Goal: Transaction & Acquisition: Purchase product/service

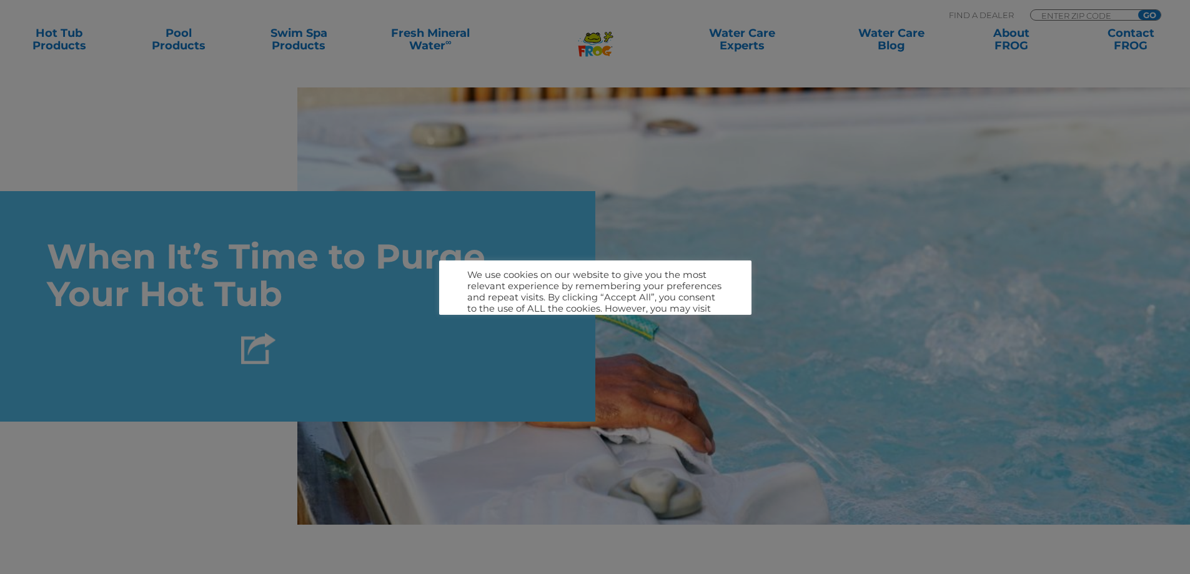
scroll to position [3608, 0]
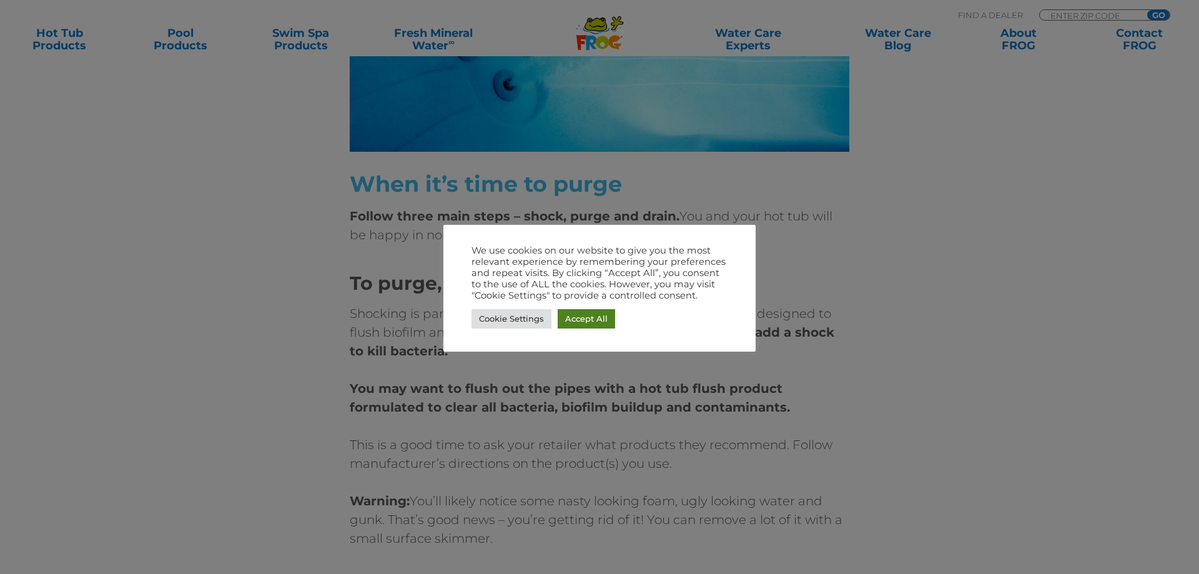
click at [575, 319] on link "Accept All" at bounding box center [586, 318] width 57 height 19
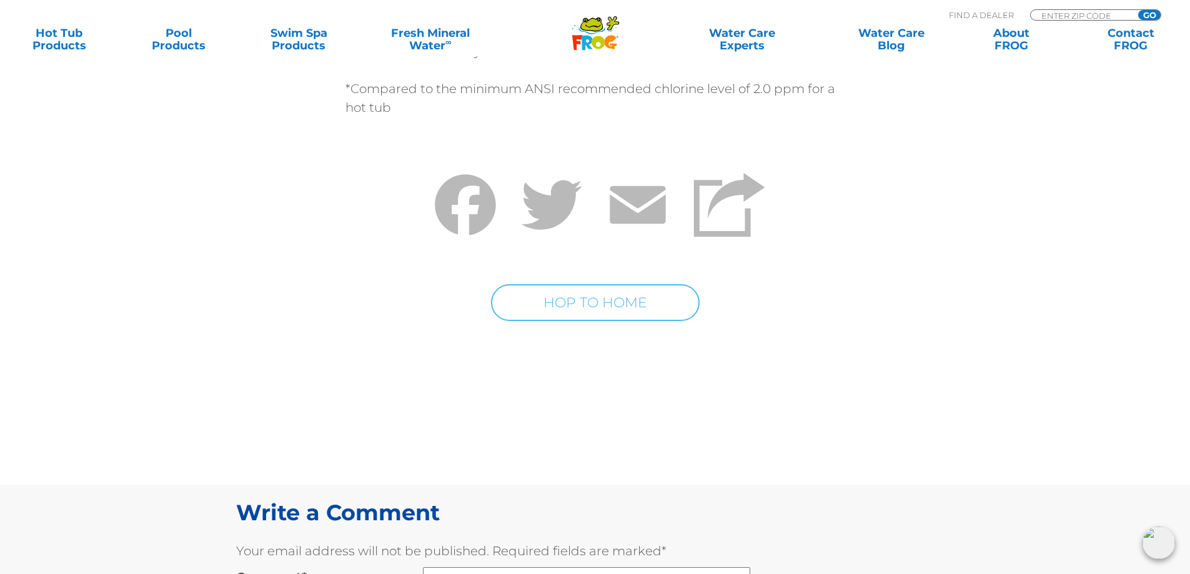
scroll to position [6482, 0]
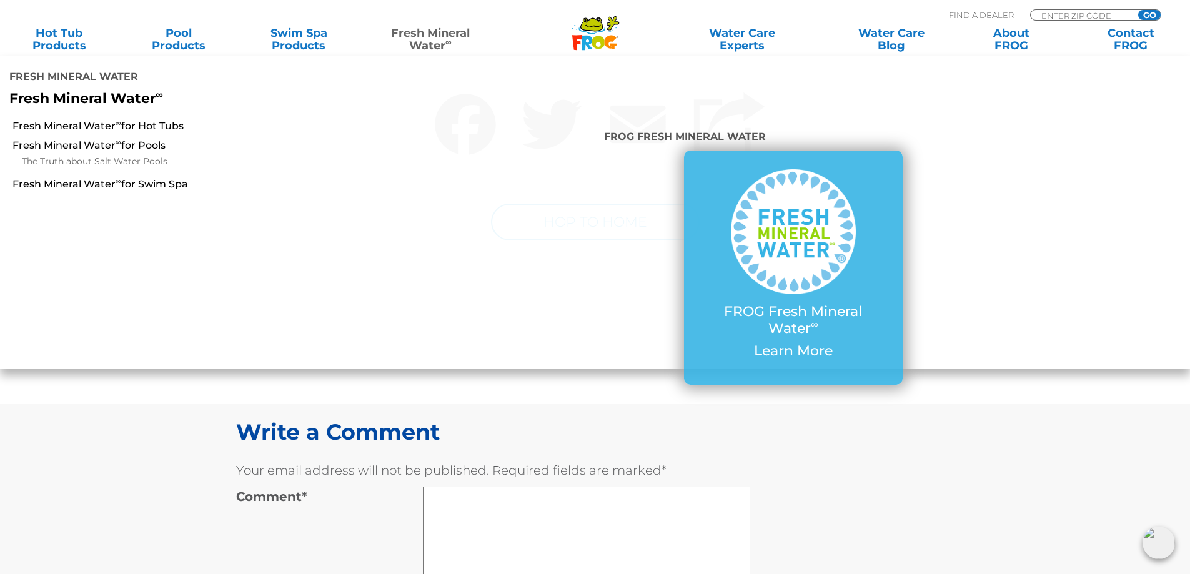
click at [439, 40] on link "Fresh Mineral Water ∞" at bounding box center [430, 39] width 117 height 25
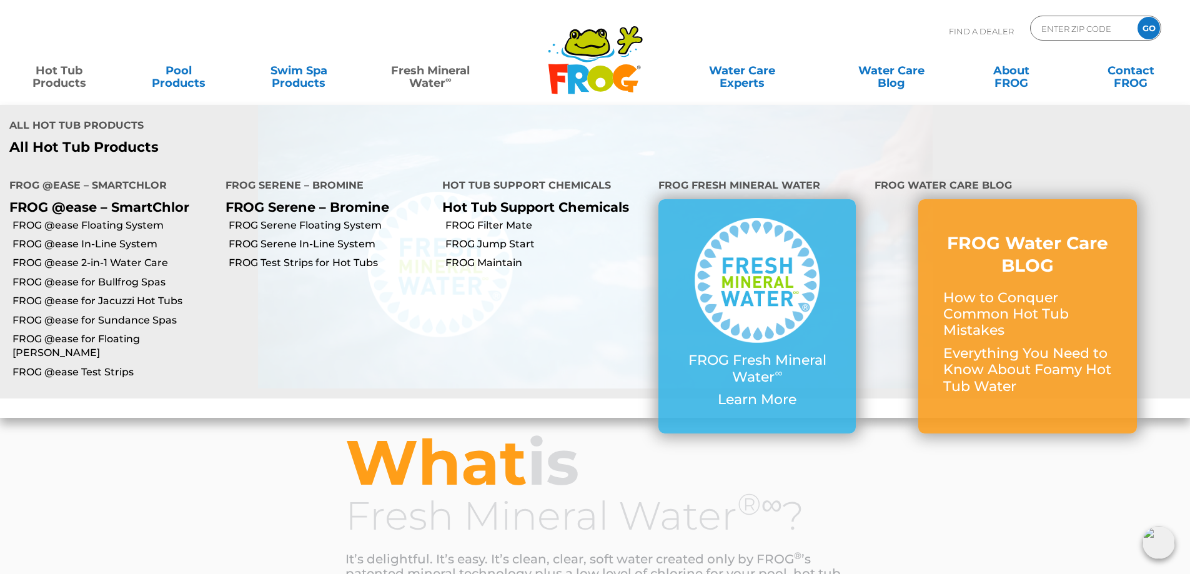
click at [71, 76] on link "Hot Tub Products" at bounding box center [58, 70] width 93 height 25
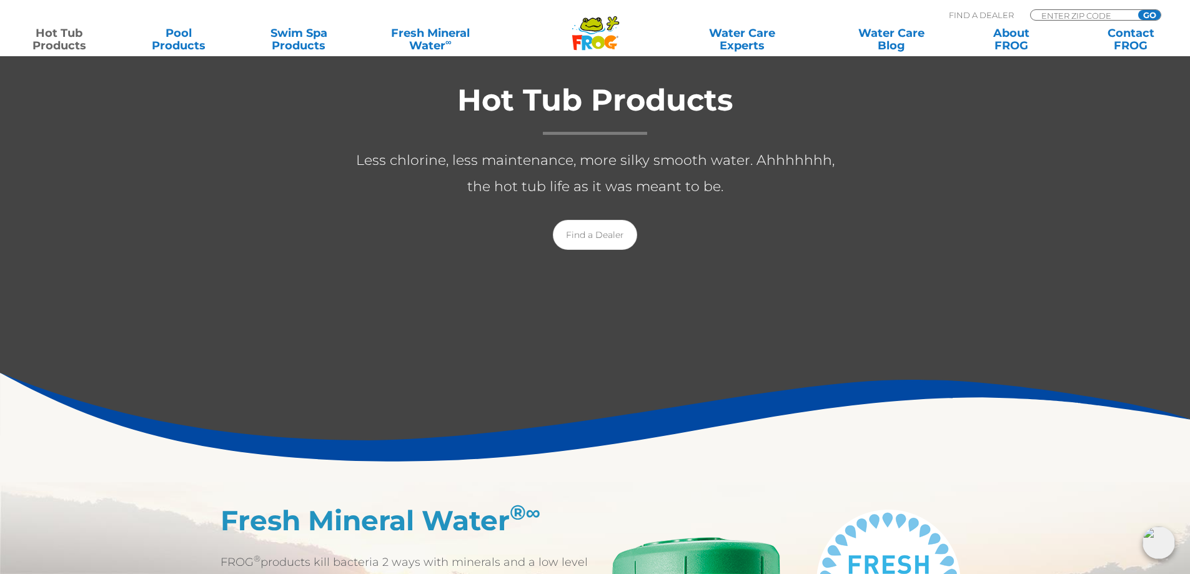
scroll to position [250, 0]
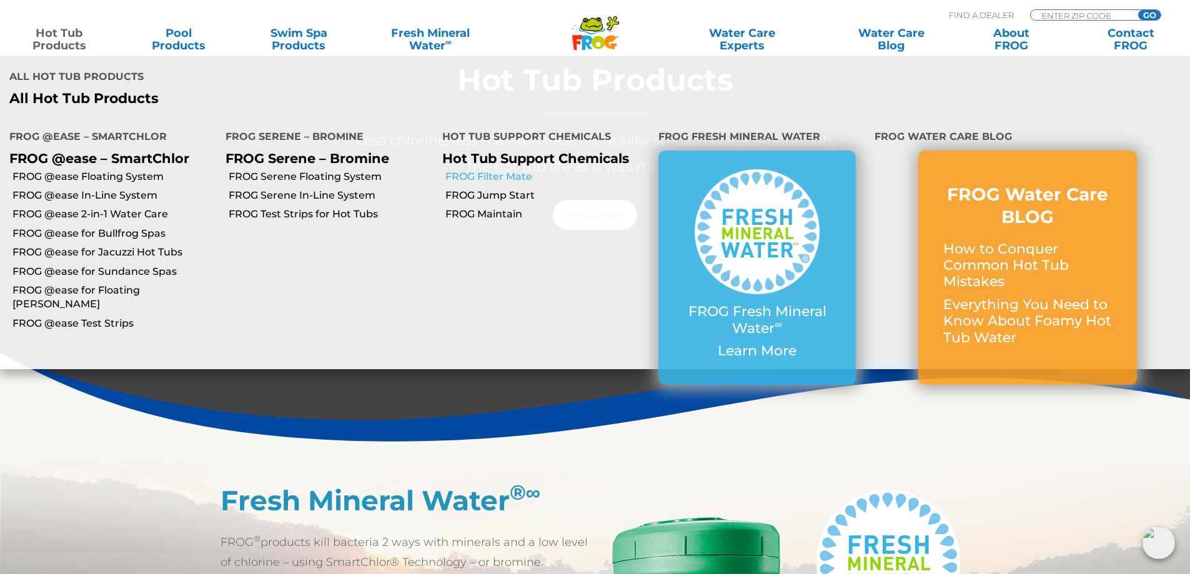
click at [501, 170] on link "FROG Filter Mate" at bounding box center [547, 177] width 204 height 14
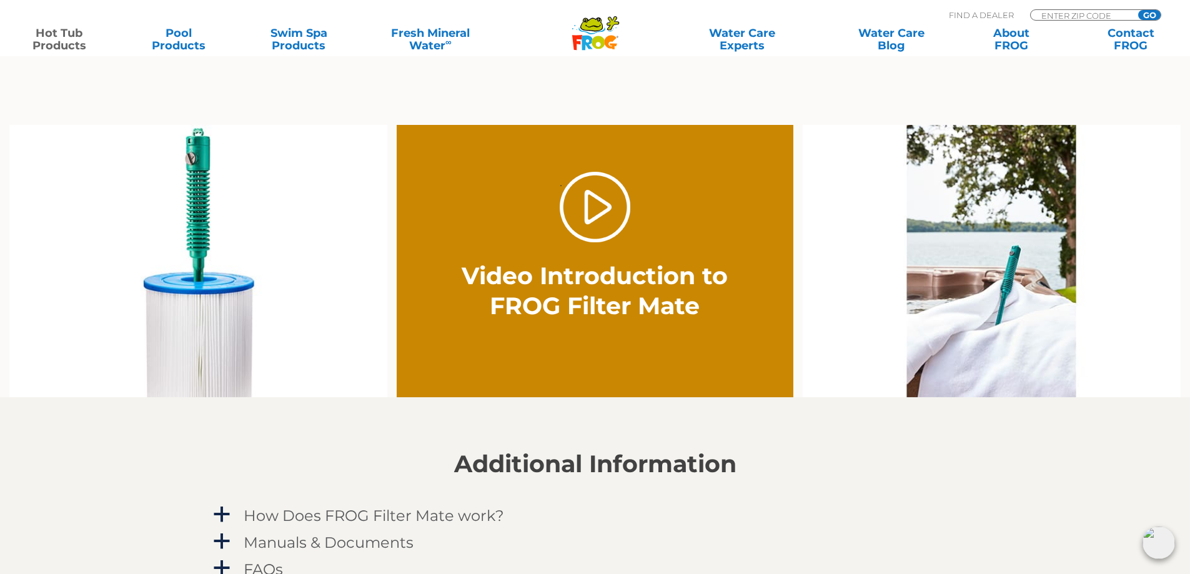
scroll to position [812, 0]
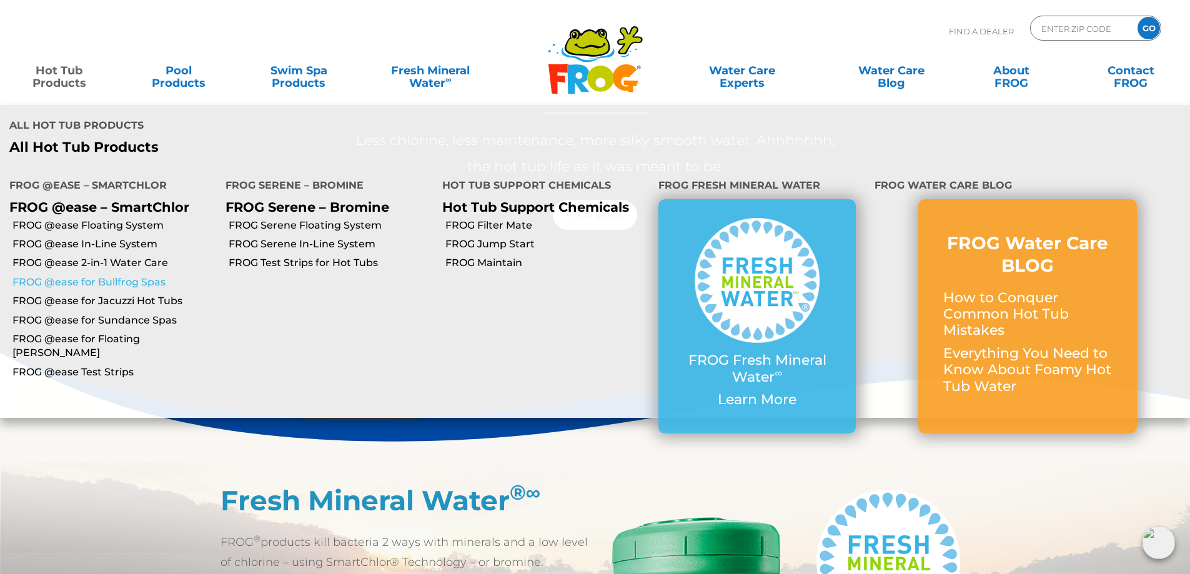
click at [69, 275] on link "FROG @ease for Bullfrog Spas" at bounding box center [114, 282] width 204 height 14
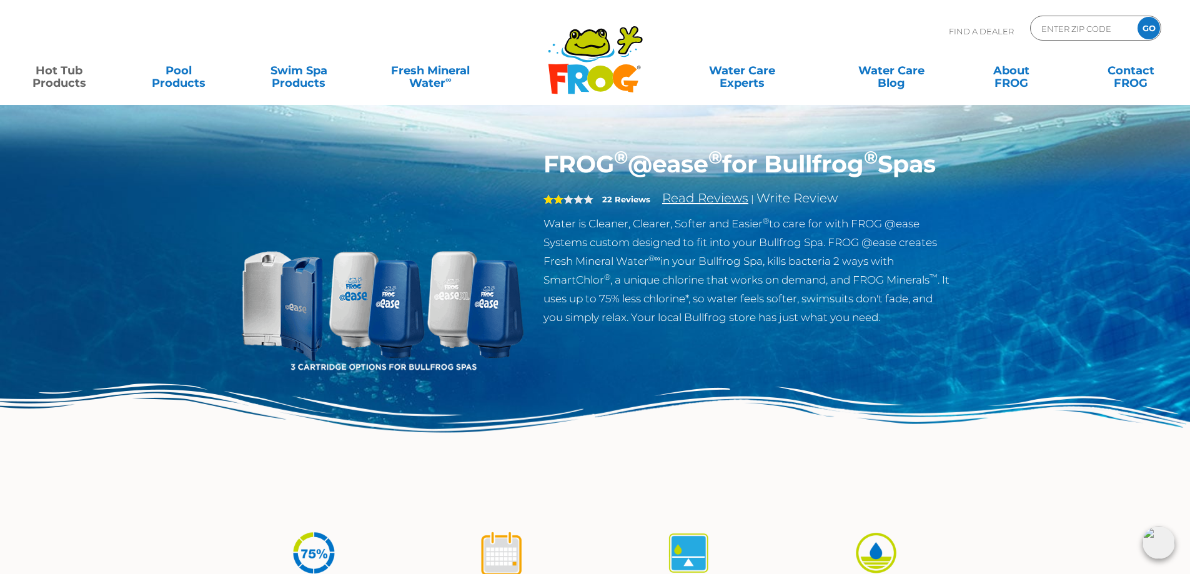
click at [700, 206] on link "Read Reviews" at bounding box center [705, 198] width 86 height 15
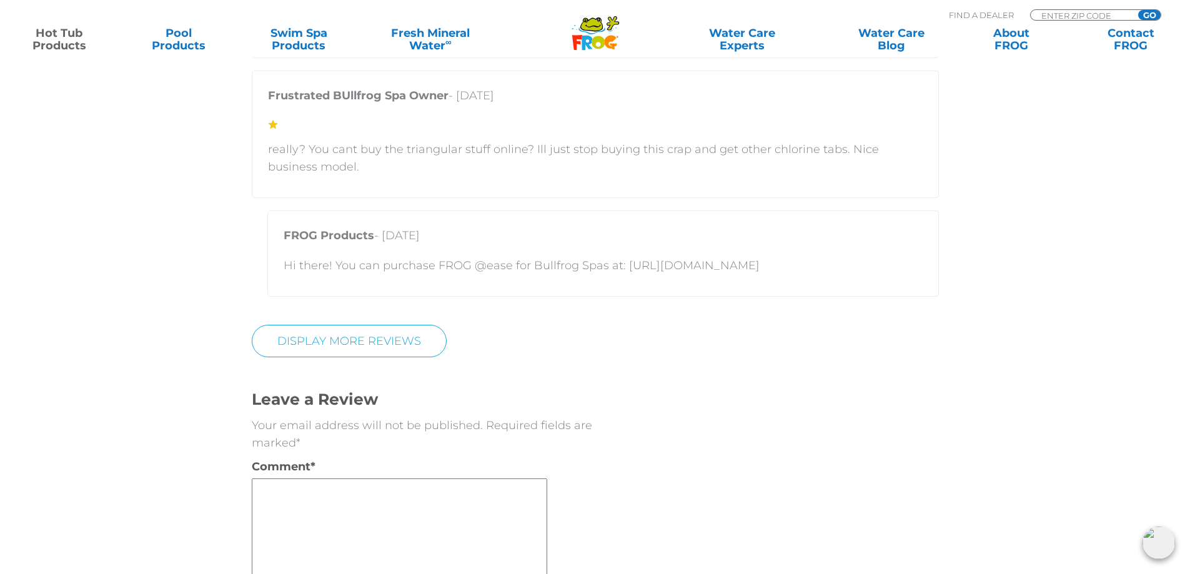
scroll to position [3371, 0]
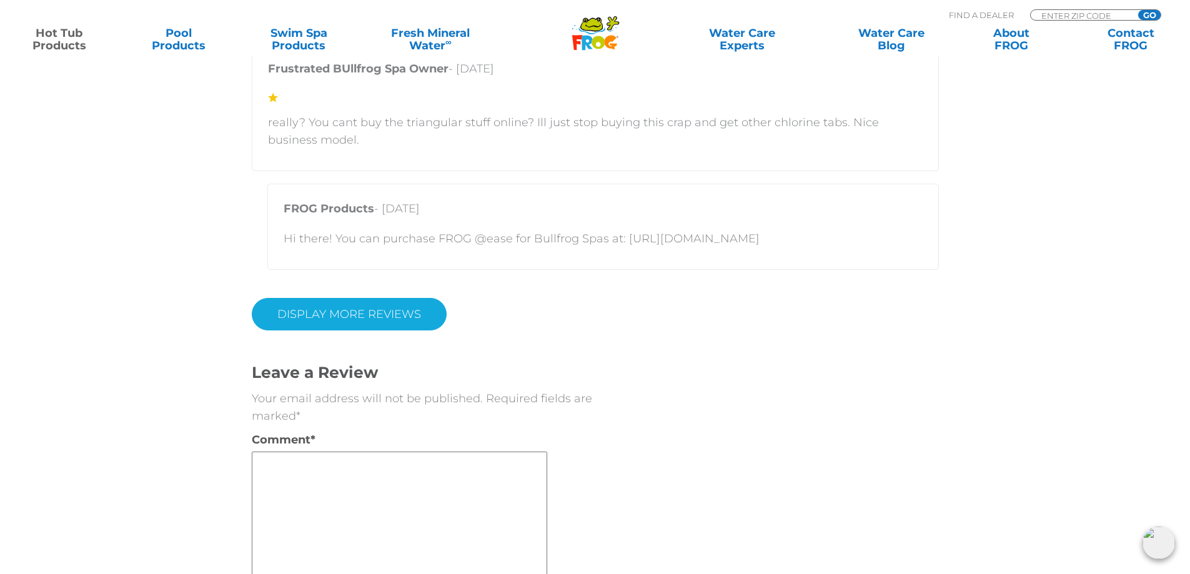
click at [352, 316] on link "Display More Reviews" at bounding box center [349, 314] width 195 height 32
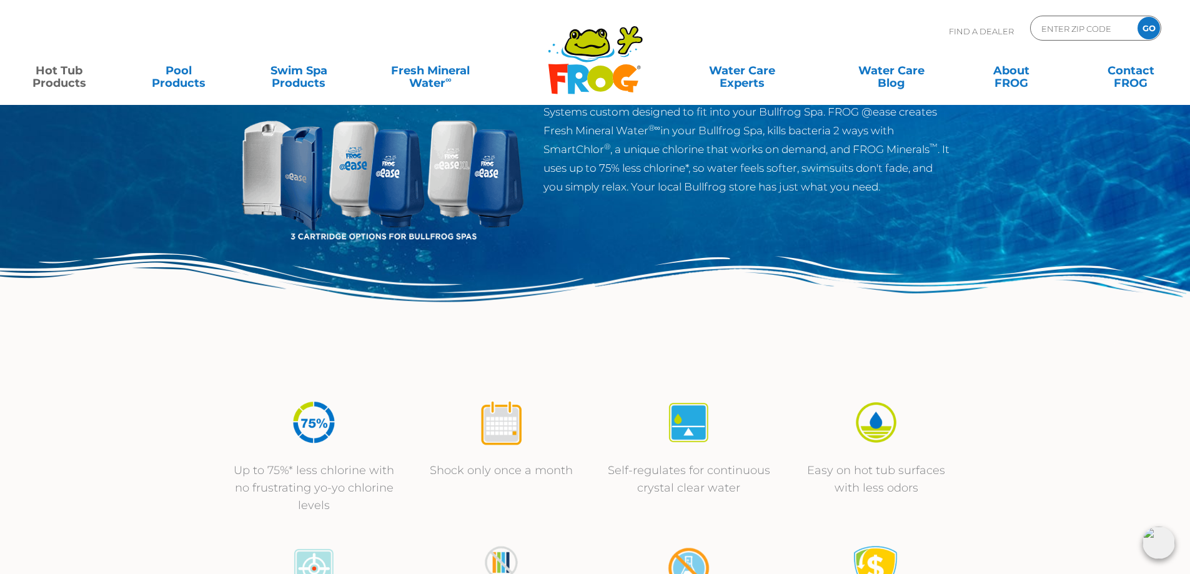
scroll to position [0, 0]
